Goal: Task Accomplishment & Management: Manage account settings

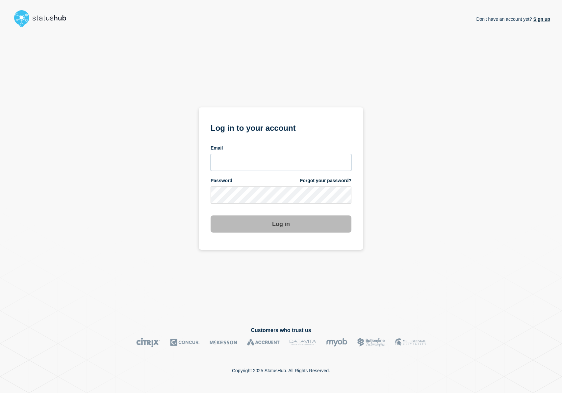
type input "[PERSON_NAME][EMAIL_ADDRESS][DOMAIN_NAME]"
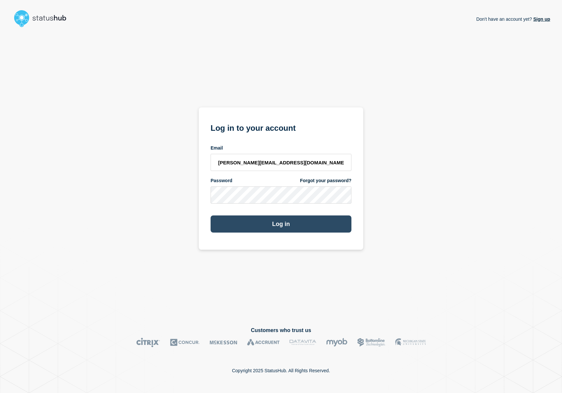
click at [278, 227] on button "Log in" at bounding box center [281, 223] width 141 height 17
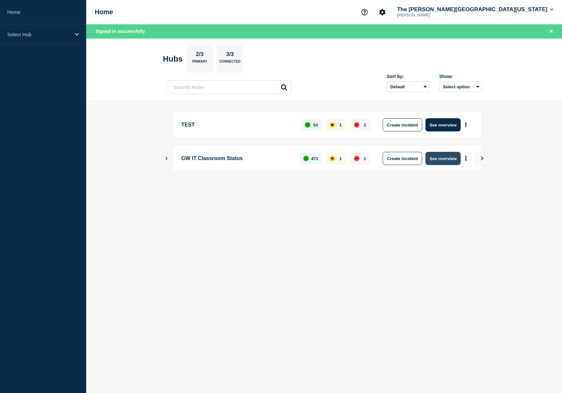
click at [447, 161] on button "See overview" at bounding box center [443, 158] width 35 height 13
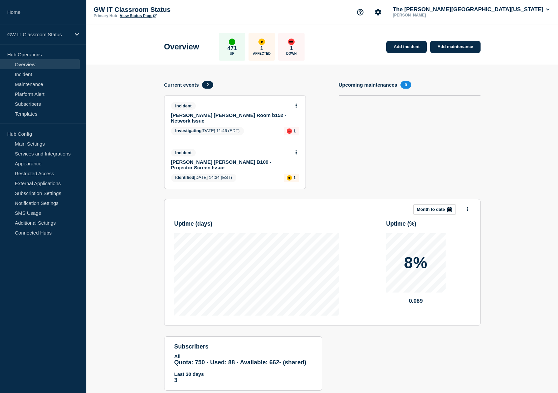
click at [242, 115] on link "Flagg Hall Room b152 - Network Issue" at bounding box center [230, 117] width 119 height 11
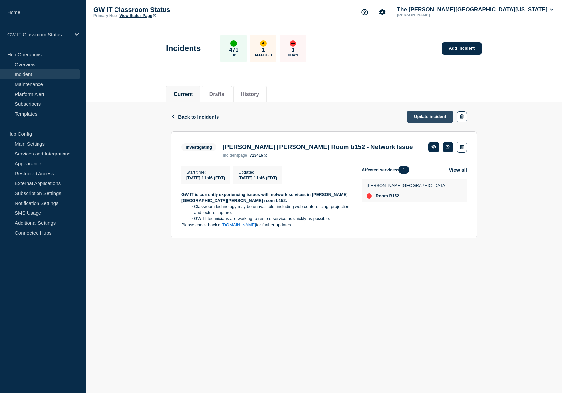
click at [434, 120] on link "Update incident" at bounding box center [430, 117] width 47 height 12
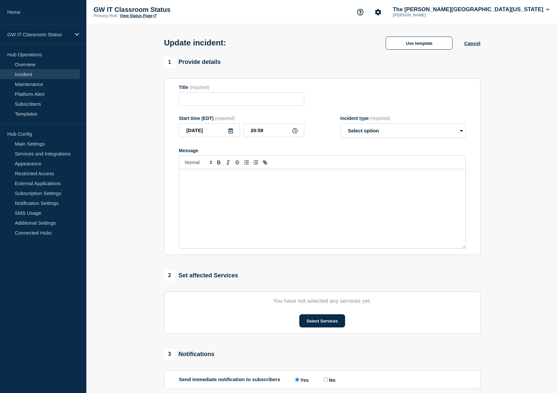
type input "Flagg Hall Room b152 - Network Issue"
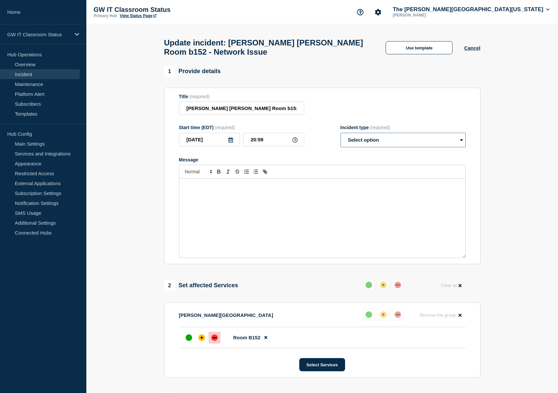
click at [409, 136] on select "Select option Investigating Identified Monitoring Resolved" at bounding box center [402, 140] width 125 height 14
select select "resolved"
click at [340, 133] on select "Select option Investigating Identified Monitoring Resolved" at bounding box center [402, 140] width 125 height 14
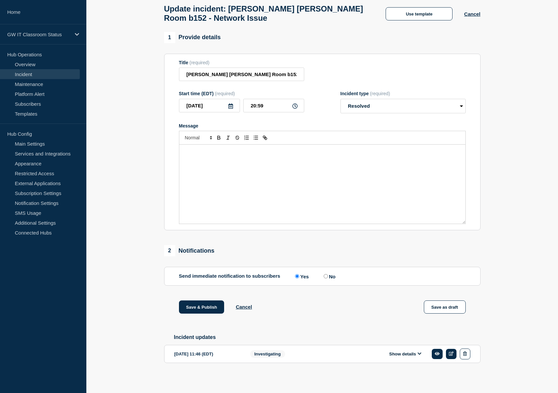
click at [325, 274] on input "No" at bounding box center [325, 276] width 4 height 4
radio input "true"
radio input "false"
click at [201, 303] on button "Save & Publish" at bounding box center [201, 306] width 45 height 13
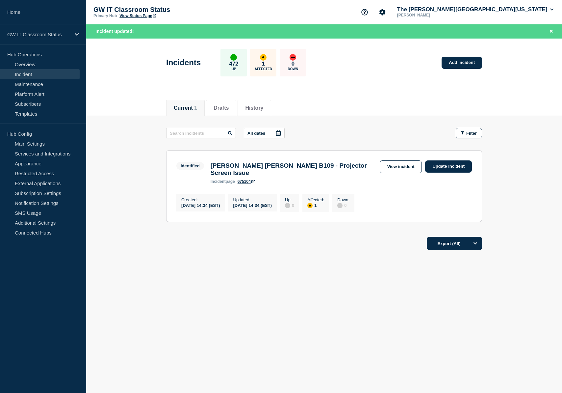
click at [316, 168] on h3 "Ames Hall B109 - Projector Screen Issue" at bounding box center [294, 169] width 166 height 14
click at [322, 166] on h3 "Ames Hall B109 - Projector Screen Issue" at bounding box center [294, 169] width 166 height 14
click at [459, 61] on link "Add incident" at bounding box center [462, 63] width 41 height 12
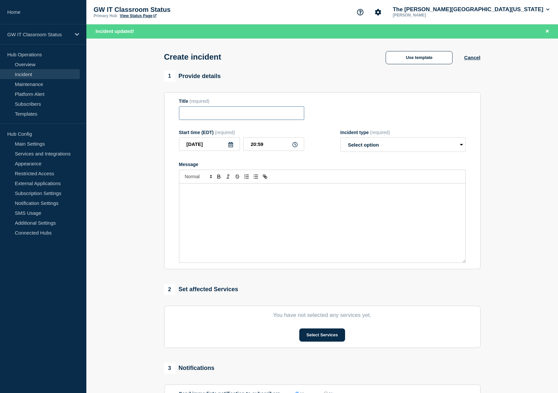
click at [274, 120] on input "Title" at bounding box center [241, 113] width 125 height 14
type input "Duques Hall Room 254 - Projector Screen Issue"
click at [374, 146] on select "Select option Investigating Identified Monitoring" at bounding box center [402, 144] width 125 height 14
select select "identified"
click at [340, 142] on select "Select option Investigating Identified Monitoring" at bounding box center [402, 144] width 125 height 14
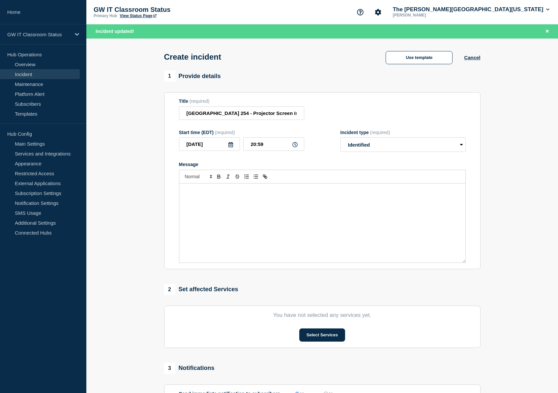
click at [208, 201] on div "Message" at bounding box center [322, 222] width 286 height 79
click at [204, 207] on div "Message" at bounding box center [322, 222] width 286 height 79
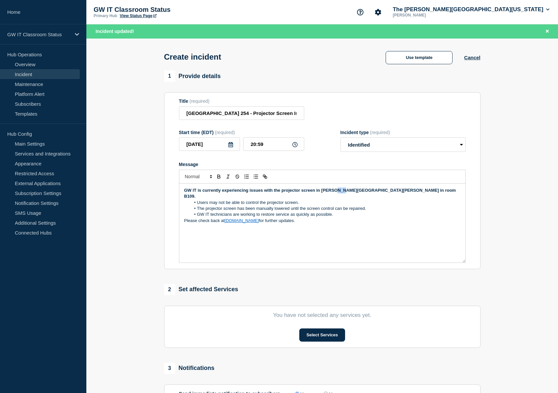
drag, startPoint x: 342, startPoint y: 196, endPoint x: 338, endPoint y: 196, distance: 3.6
click at [338, 196] on strong "GW IT is currently experiencing issues with the projector screen in Ames Hall i…" at bounding box center [320, 193] width 273 height 11
drag, startPoint x: 335, startPoint y: 196, endPoint x: 331, endPoint y: 196, distance: 3.3
click at [331, 196] on strong "GW IT is currently experiencing issues with the projector screen in Ames Hall i…" at bounding box center [320, 193] width 273 height 11
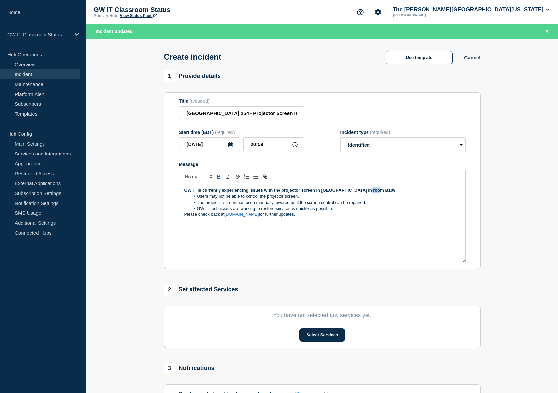
drag, startPoint x: 374, startPoint y: 195, endPoint x: 365, endPoint y: 196, distance: 9.3
click at [365, 193] on strong "GW IT is currently experiencing issues with the projector screen in Duques Hall…" at bounding box center [290, 190] width 212 height 5
click at [313, 339] on button "Select Services" at bounding box center [322, 334] width 46 height 13
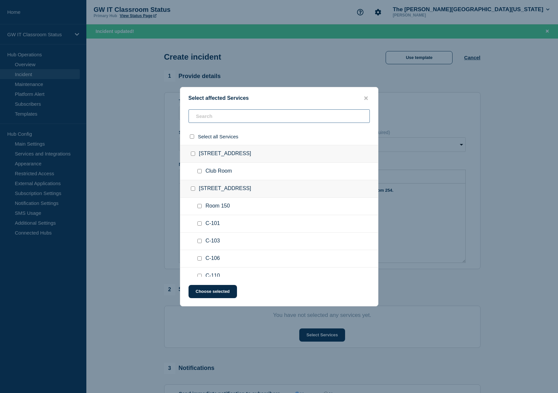
click at [223, 119] on input "text" at bounding box center [278, 116] width 181 height 14
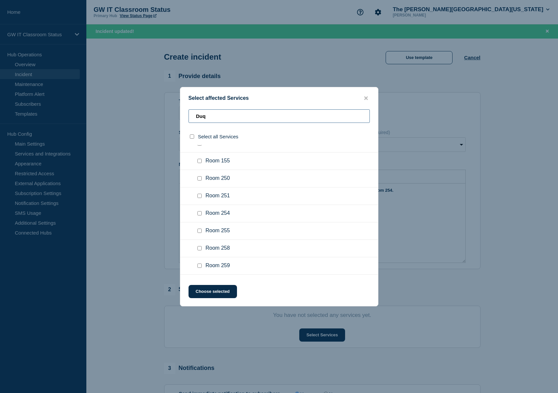
type input "Duq"
click at [198, 215] on input "Room 254 checkbox" at bounding box center [199, 213] width 4 height 4
checkbox input "true"
click at [200, 290] on button "Choose selected" at bounding box center [212, 291] width 48 height 13
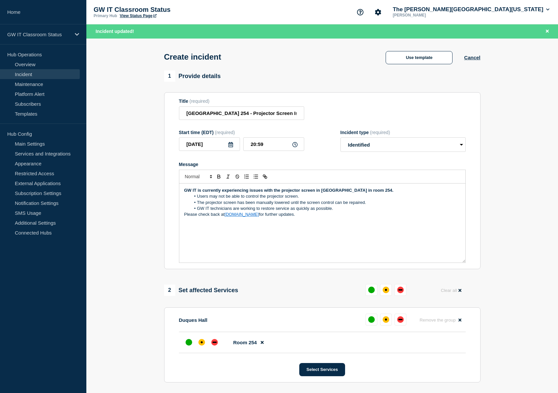
scroll to position [125, 0]
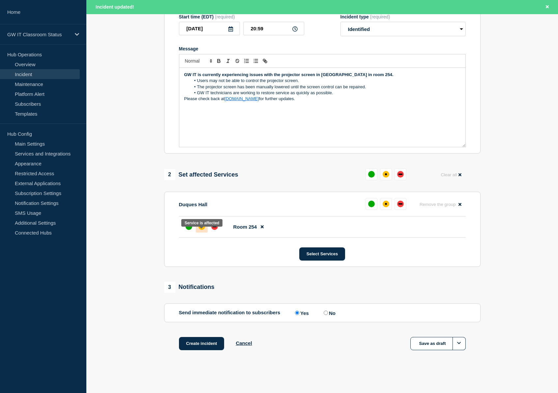
click at [201, 226] on div "affected" at bounding box center [202, 227] width 2 height 2
click at [202, 343] on button "Create incident" at bounding box center [201, 343] width 45 height 13
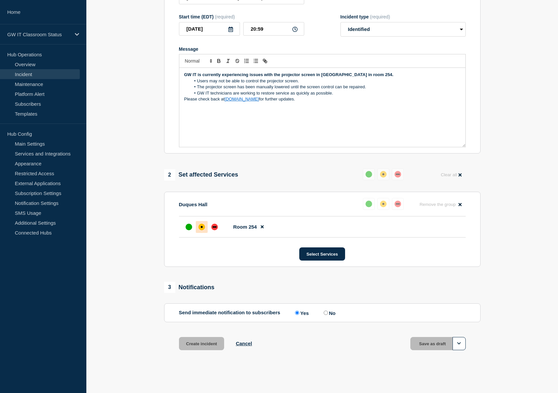
scroll to position [111, 0]
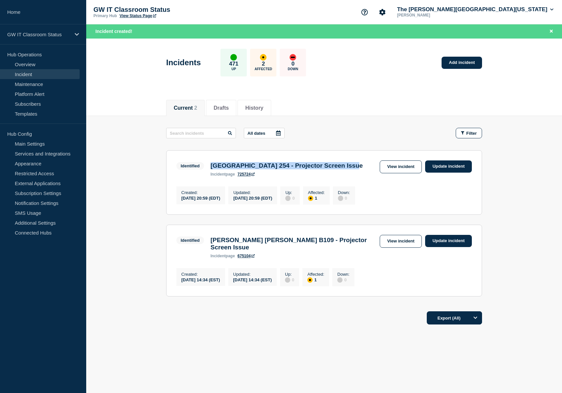
drag, startPoint x: 360, startPoint y: 167, endPoint x: 211, endPoint y: 169, distance: 148.9
click at [211, 169] on div "Identified Duques Hall Room 254 - Projector Screen Issue incident page 725724 V…" at bounding box center [325, 168] width 296 height 16
copy h3 "Duques Hall Room 254 - Projector Screen Issue"
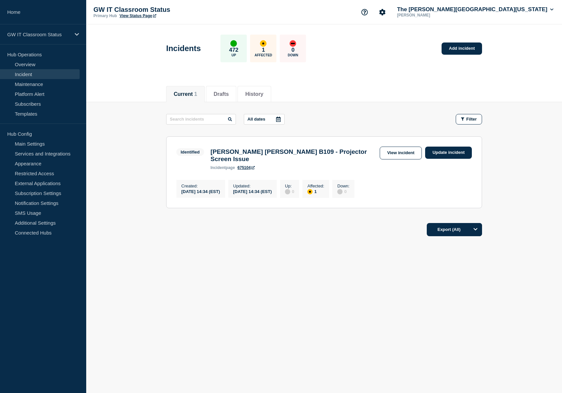
click at [238, 153] on h3 "[PERSON_NAME] [PERSON_NAME] B109 - Projector Screen Issue" at bounding box center [294, 155] width 166 height 14
click at [419, 188] on div "Created : 2025-02-26 14:34 (EST) Updated : 2025-02-26 14:34 (EST) Up : 0 Affect…" at bounding box center [325, 188] width 296 height 20
click at [411, 153] on link "View incident" at bounding box center [401, 153] width 42 height 13
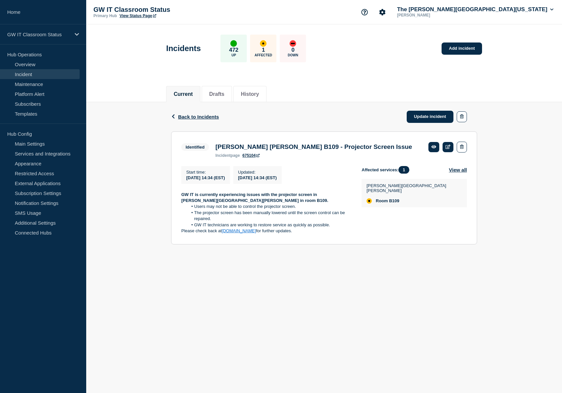
drag, startPoint x: 321, startPoint y: 234, endPoint x: 177, endPoint y: 199, distance: 148.6
click at [177, 199] on section "Identified Ames Hall B109 - Projector Screen Issue incident page 675104 Start t…" at bounding box center [324, 187] width 306 height 113
copy div "GW IT is currently experiencing issues with the projector screen in Ames Hall i…"
